Goal: Task Accomplishment & Management: Complete application form

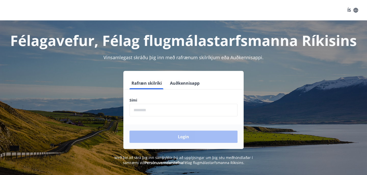
click at [161, 111] on input "phone" at bounding box center [184, 110] width 108 height 12
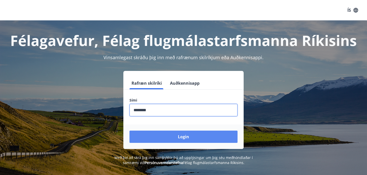
type input "********"
click at [175, 135] on button "Login" at bounding box center [184, 137] width 108 height 12
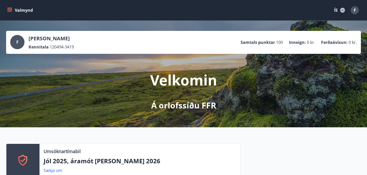
click at [1, 11] on div "Valmynd ÍS F" at bounding box center [183, 10] width 367 height 20
click at [7, 12] on button "Valmynd" at bounding box center [20, 10] width 29 height 9
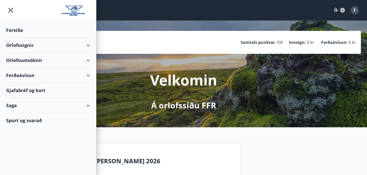
click at [9, 31] on div "Forsíða" at bounding box center [48, 30] width 84 height 15
